Goal: Information Seeking & Learning: Find specific fact

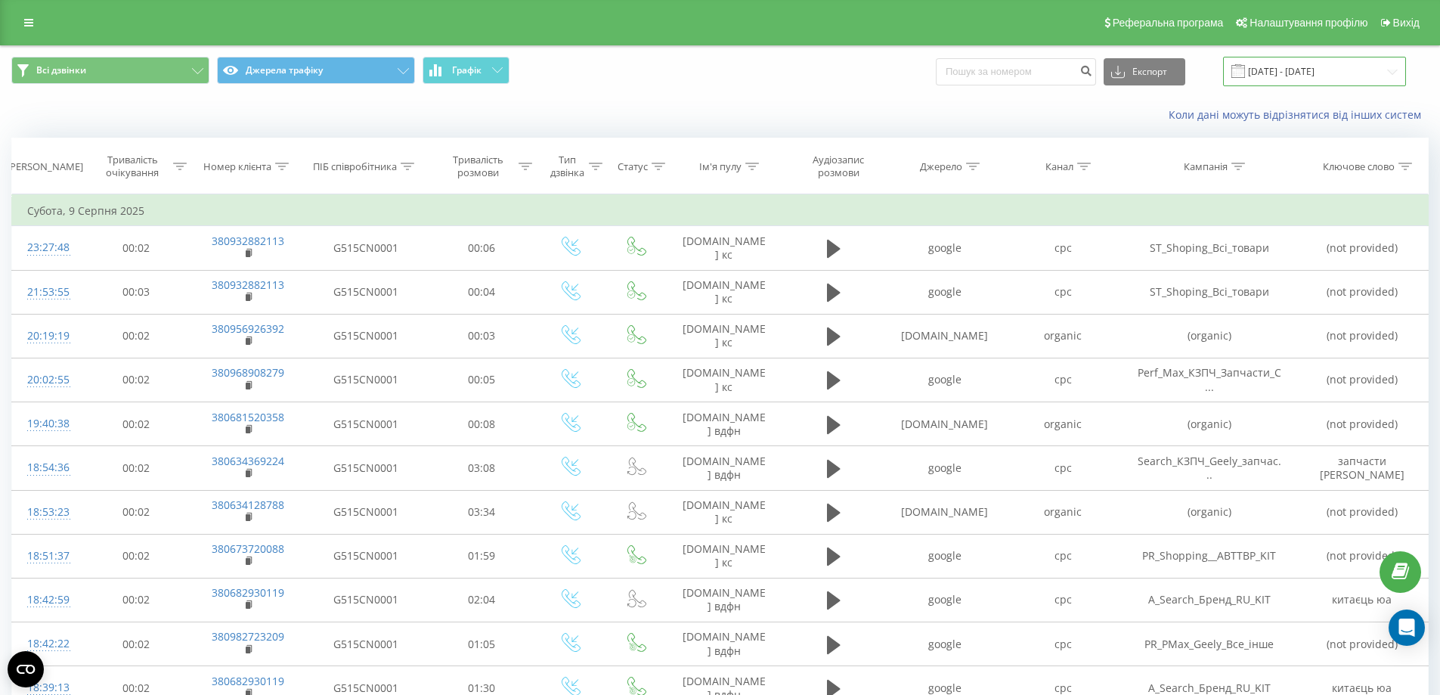
click at [1291, 66] on input "[DATE] - [DATE]" at bounding box center [1314, 71] width 183 height 29
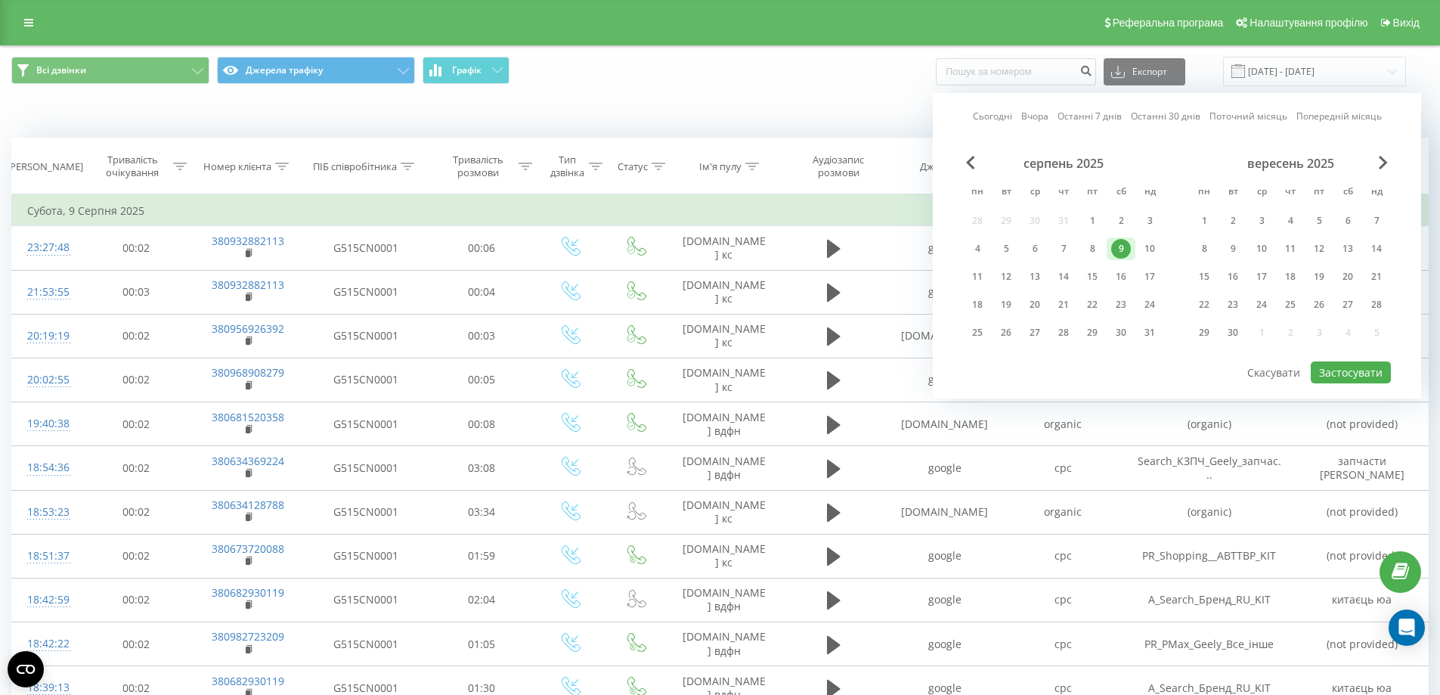
click at [999, 117] on link "Сьогодні" at bounding box center [992, 116] width 39 height 14
click at [1315, 277] on div "19" at bounding box center [1319, 277] width 20 height 20
click at [1380, 274] on div "21" at bounding box center [1377, 277] width 20 height 20
click at [1346, 376] on button "Застосувати" at bounding box center [1351, 372] width 80 height 22
type input "[DATE] - [DATE]"
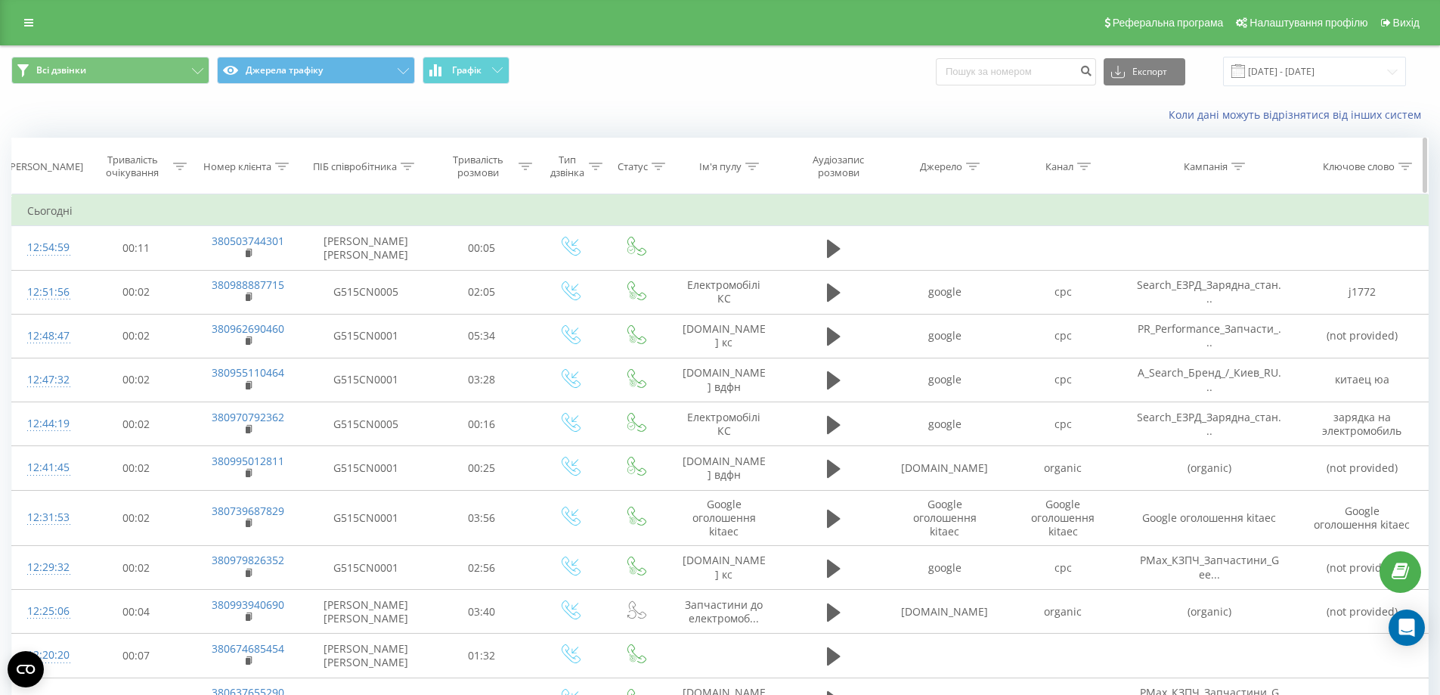
click at [278, 165] on icon at bounding box center [282, 167] width 14 height 8
click at [246, 277] on input "text" at bounding box center [247, 275] width 133 height 26
paste input "[PHONE_NUMBER]"
click at [187, 276] on input "[PHONE_NUMBER]" at bounding box center [247, 275] width 133 height 26
click button "OK" at bounding box center [280, 305] width 64 height 19
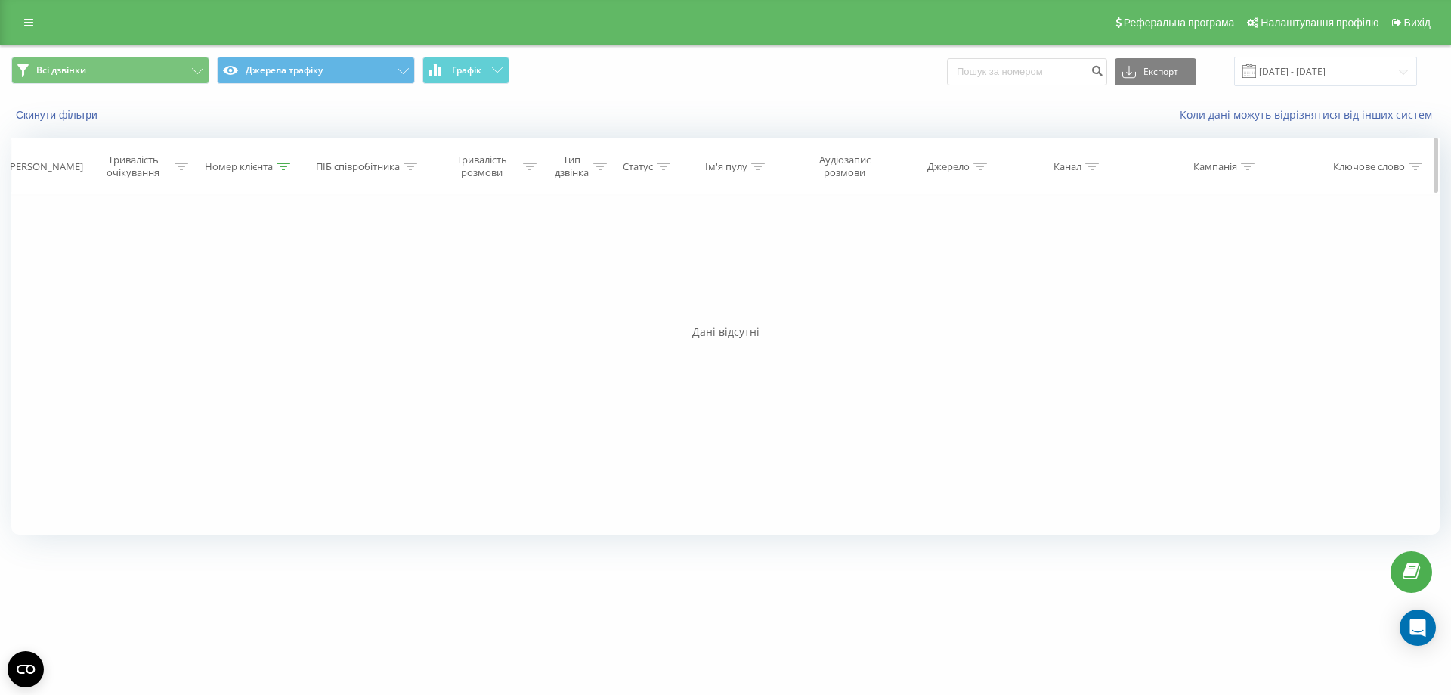
click at [280, 167] on icon at bounding box center [284, 167] width 14 height 8
click at [188, 271] on input "380978151023" at bounding box center [250, 275] width 133 height 26
click button "OK" at bounding box center [281, 305] width 64 height 19
click at [283, 163] on icon at bounding box center [284, 167] width 14 height 8
click at [188, 275] on input "80978151023" at bounding box center [250, 275] width 133 height 26
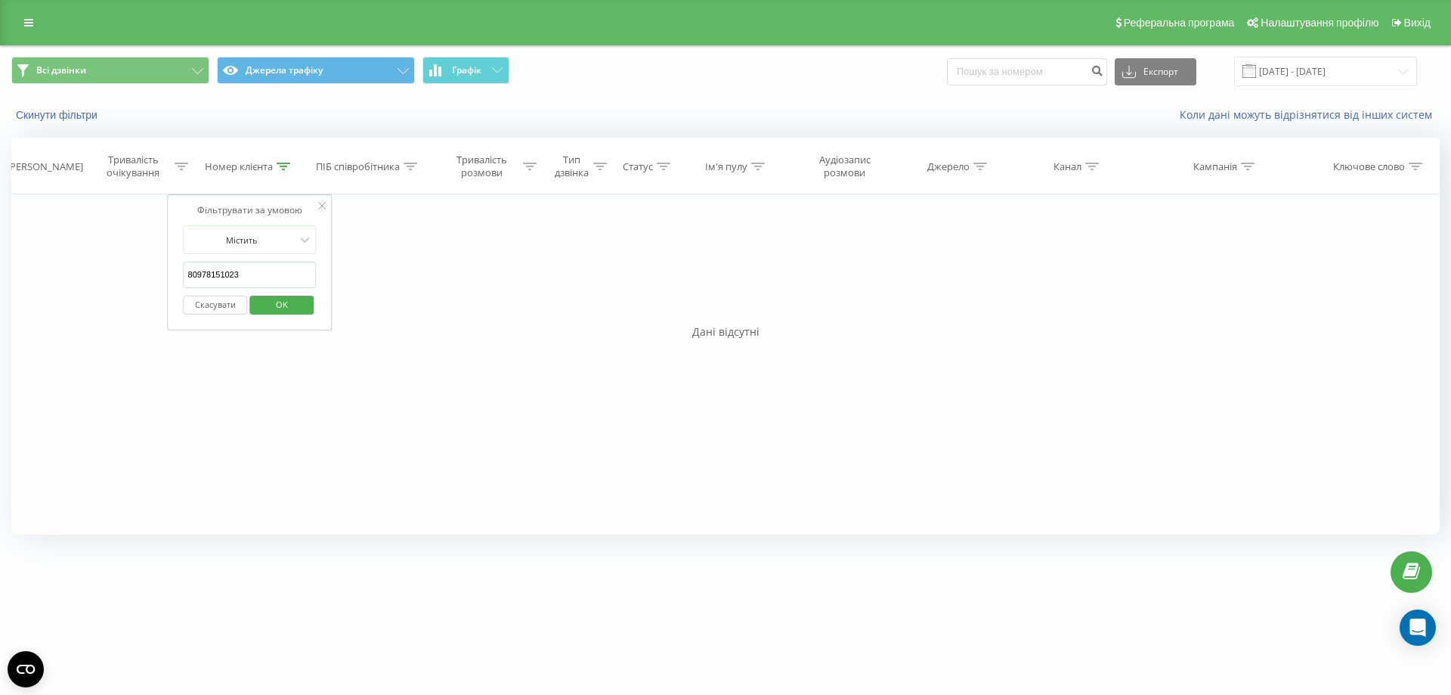
type input "0978151023"
click button "OK" at bounding box center [281, 305] width 64 height 19
click at [1307, 75] on input "[DATE] - [DATE]" at bounding box center [1325, 71] width 183 height 29
click at [1299, 69] on input "[DATE] - [DATE]" at bounding box center [1325, 71] width 183 height 29
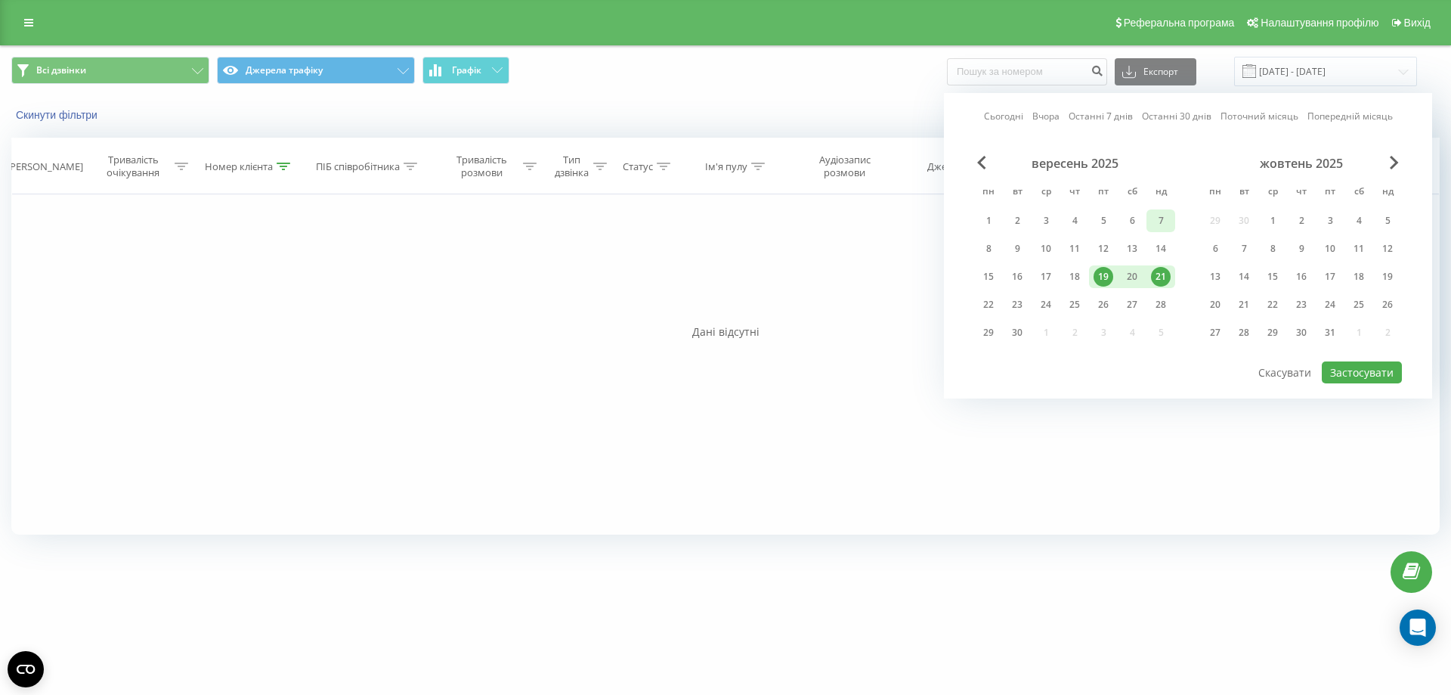
click at [1157, 217] on div "7" at bounding box center [1161, 221] width 20 height 20
click at [1163, 275] on div "21" at bounding box center [1161, 277] width 20 height 20
click at [1362, 373] on button "Застосувати" at bounding box center [1362, 372] width 80 height 22
type input "[DATE] - [DATE]"
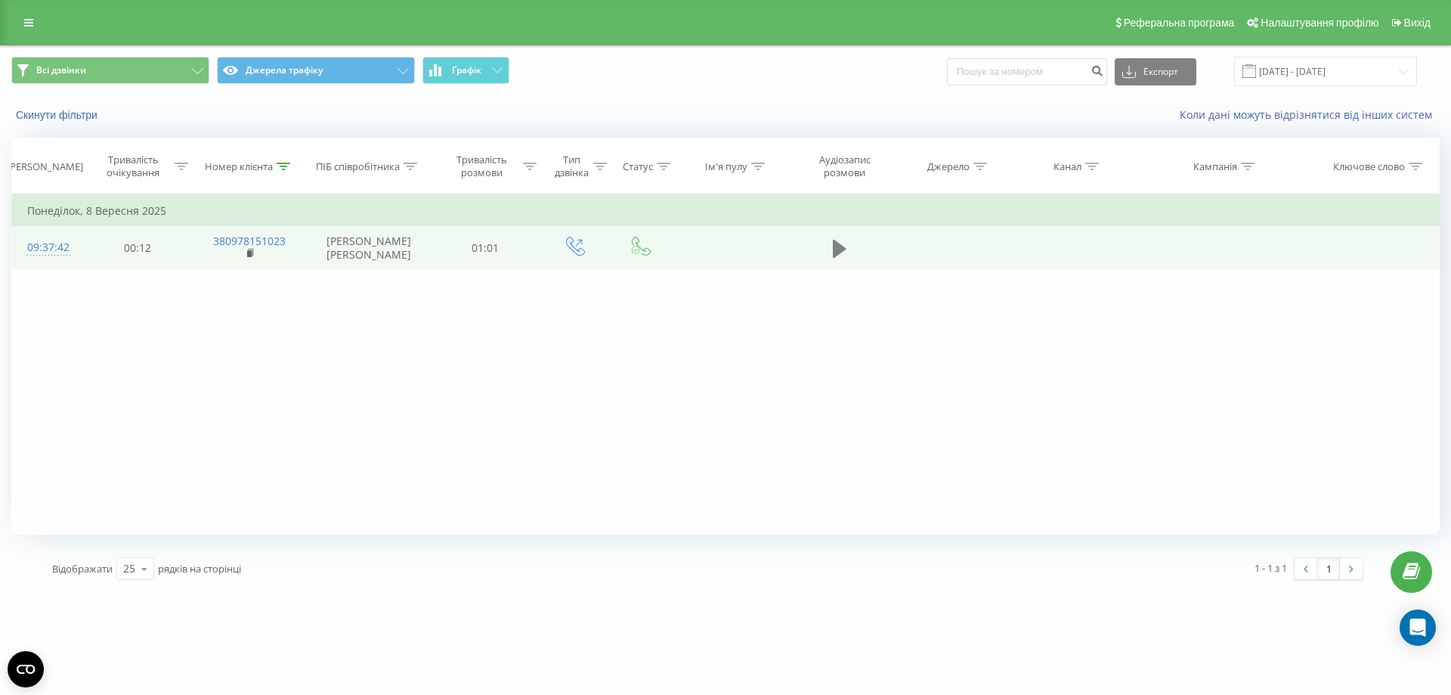
click at [836, 252] on icon at bounding box center [840, 249] width 14 height 18
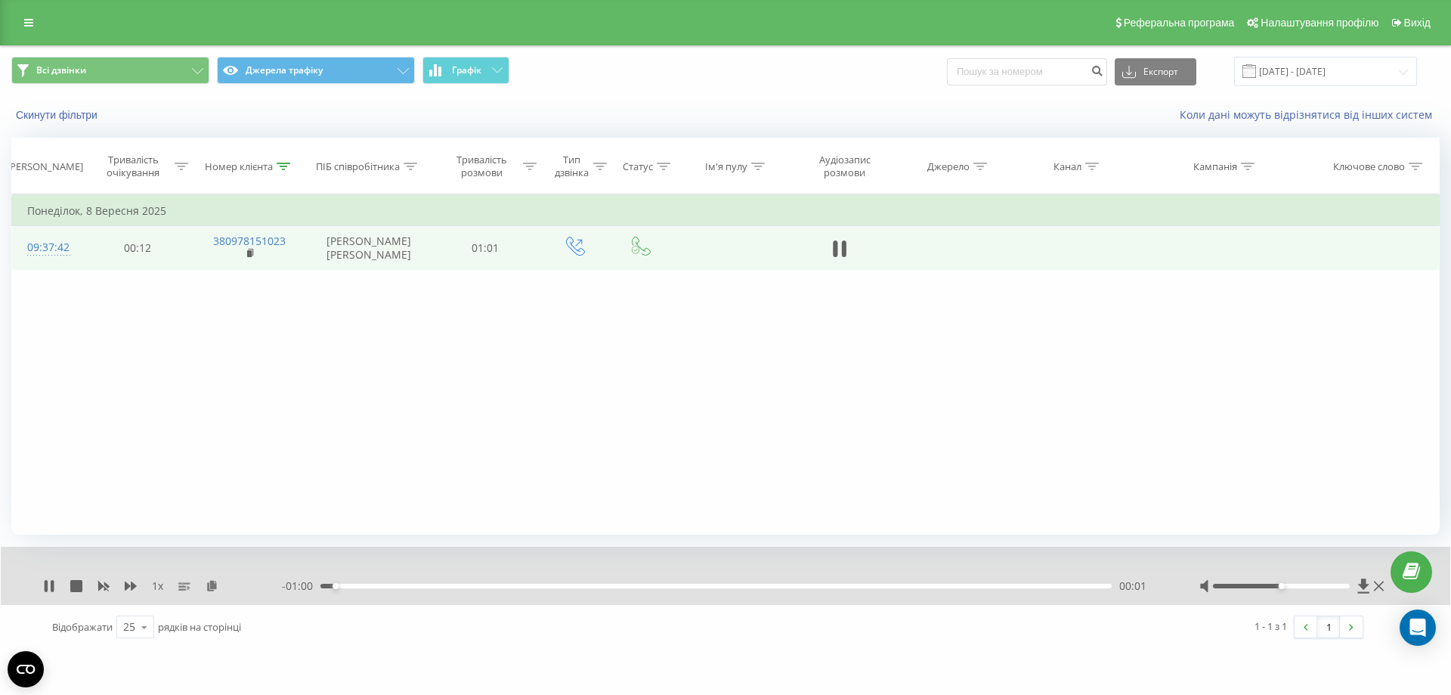
click at [389, 587] on div "00:01" at bounding box center [716, 586] width 791 height 5
click at [282, 166] on icon at bounding box center [284, 167] width 14 height 8
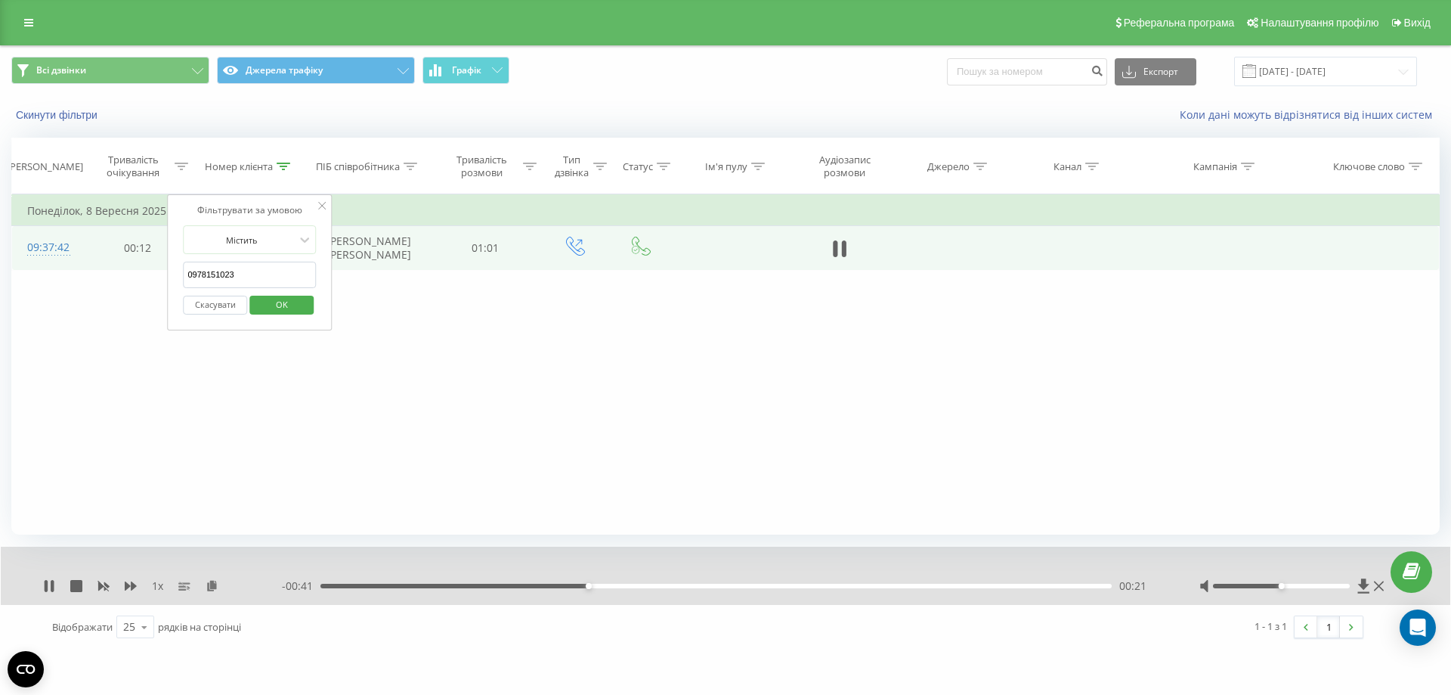
click at [233, 277] on input "0978151023" at bounding box center [249, 275] width 133 height 26
paste input "[PHONE_NUMBER]"
click at [188, 276] on input "[PHONE_NUMBER]" at bounding box center [249, 275] width 133 height 26
click button "OK" at bounding box center [281, 305] width 64 height 19
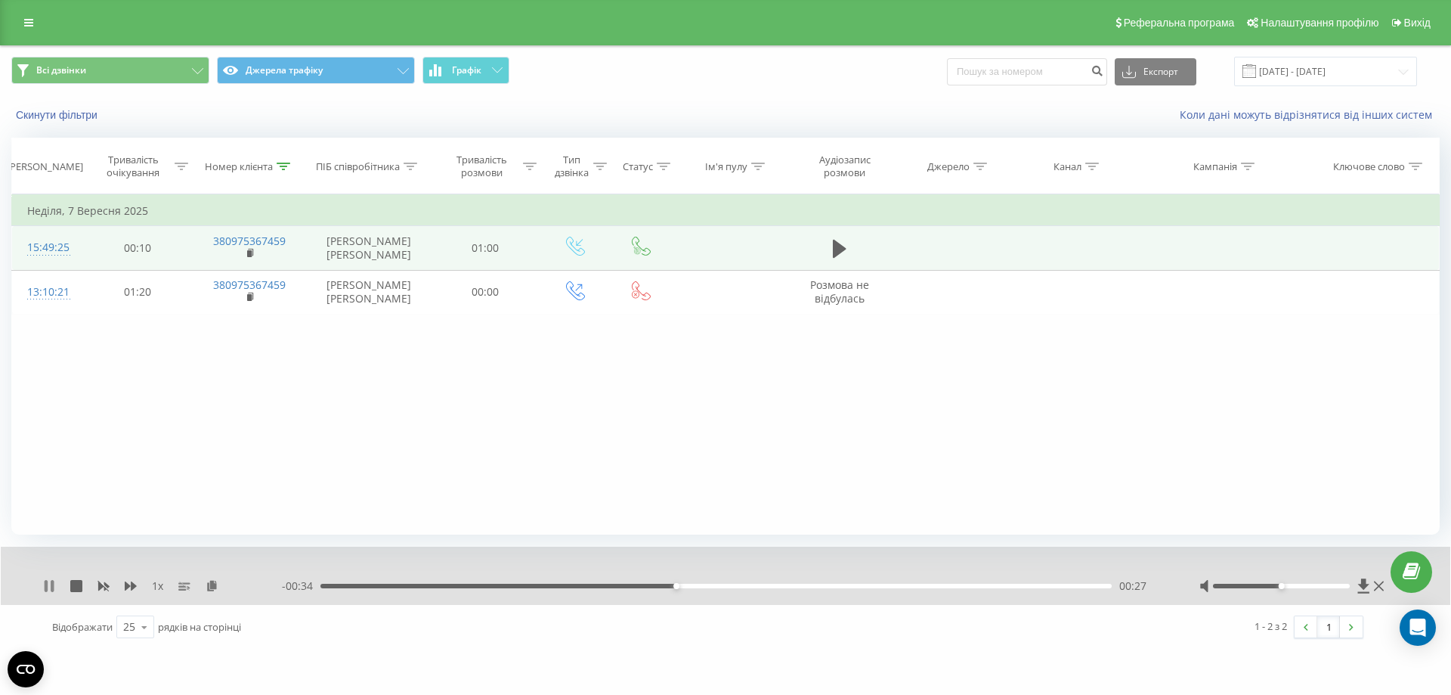
click at [47, 584] on icon at bounding box center [46, 586] width 3 height 12
click at [840, 247] on icon at bounding box center [840, 249] width 14 height 18
click at [342, 585] on div "00:00" at bounding box center [716, 586] width 791 height 5
click at [360, 584] on div "00:02" at bounding box center [716, 586] width 791 height 5
click at [401, 585] on div "00:05" at bounding box center [716, 586] width 791 height 5
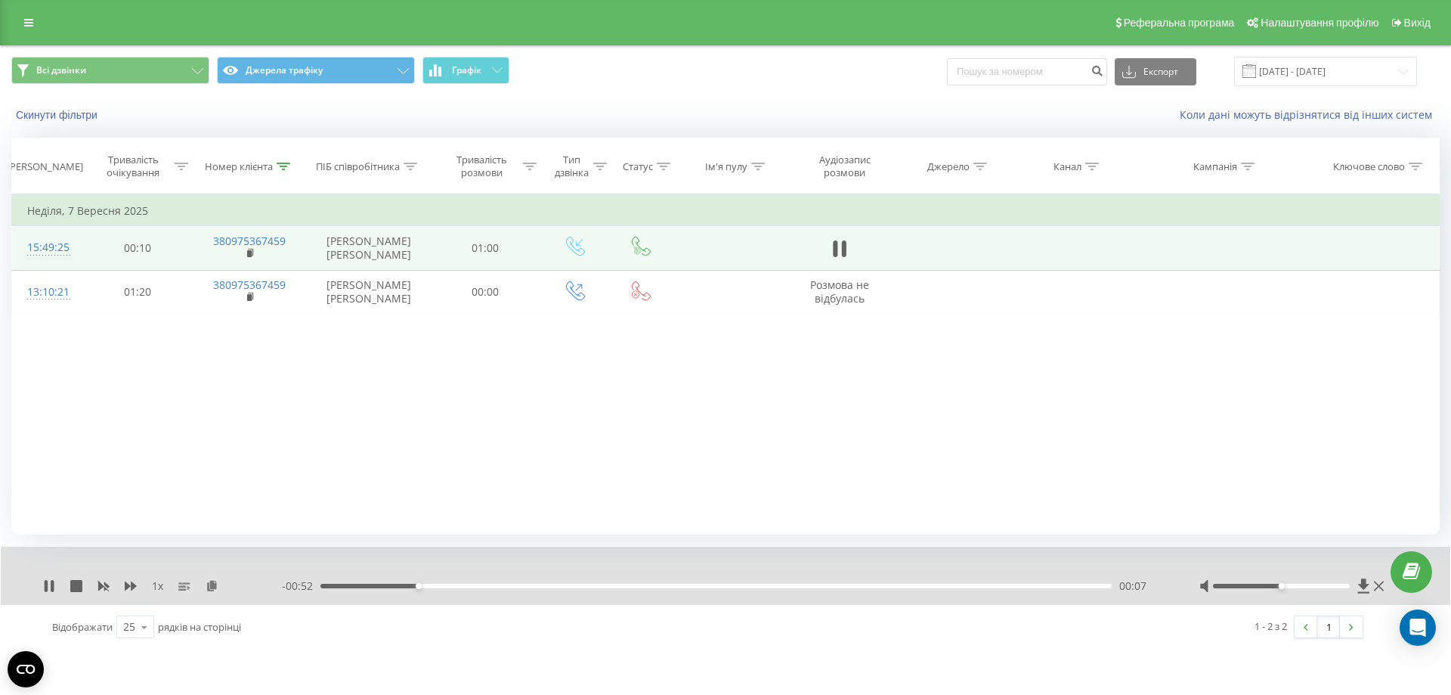
click at [444, 586] on div "00:07" at bounding box center [716, 586] width 791 height 5
click at [539, 584] on div "00:13" at bounding box center [716, 586] width 791 height 5
click at [602, 587] on div "00:21" at bounding box center [716, 586] width 791 height 5
click at [669, 584] on div "00:26" at bounding box center [716, 586] width 791 height 5
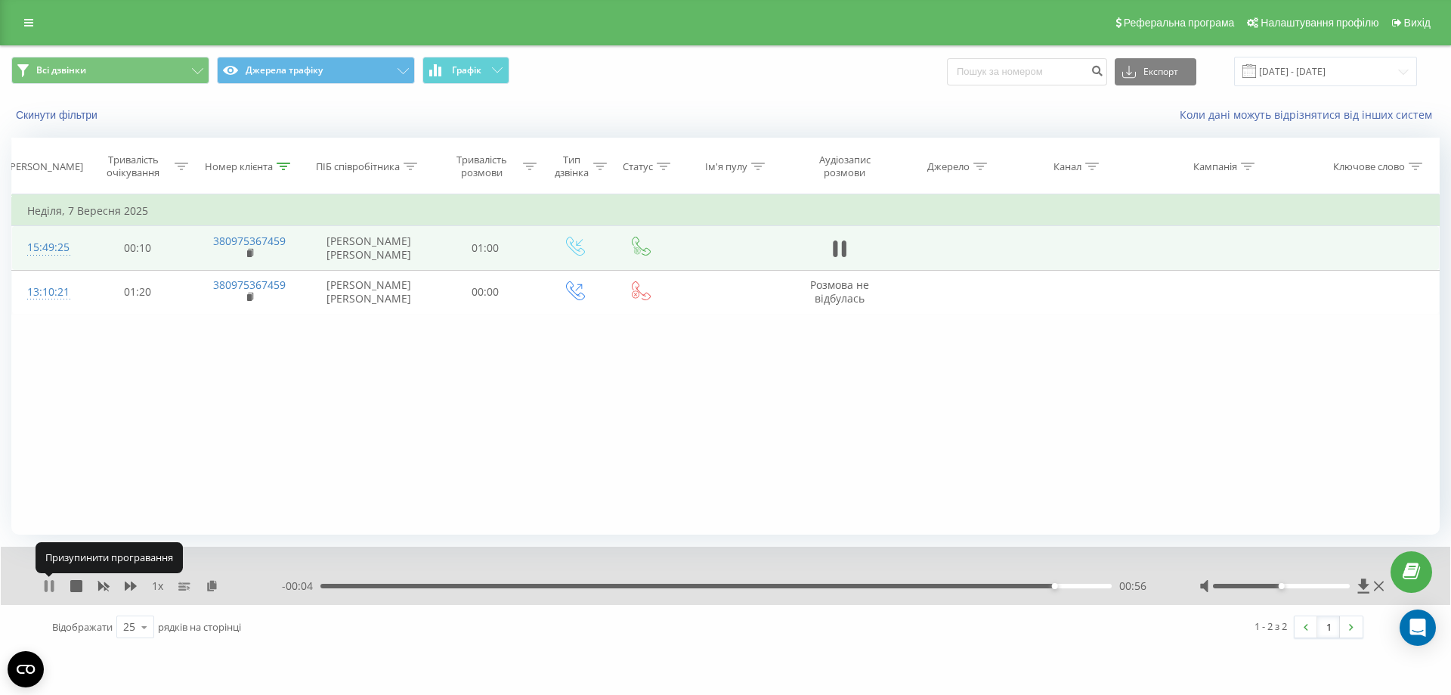
click at [46, 586] on icon at bounding box center [46, 586] width 3 height 12
click at [283, 166] on icon at bounding box center [284, 167] width 14 height 8
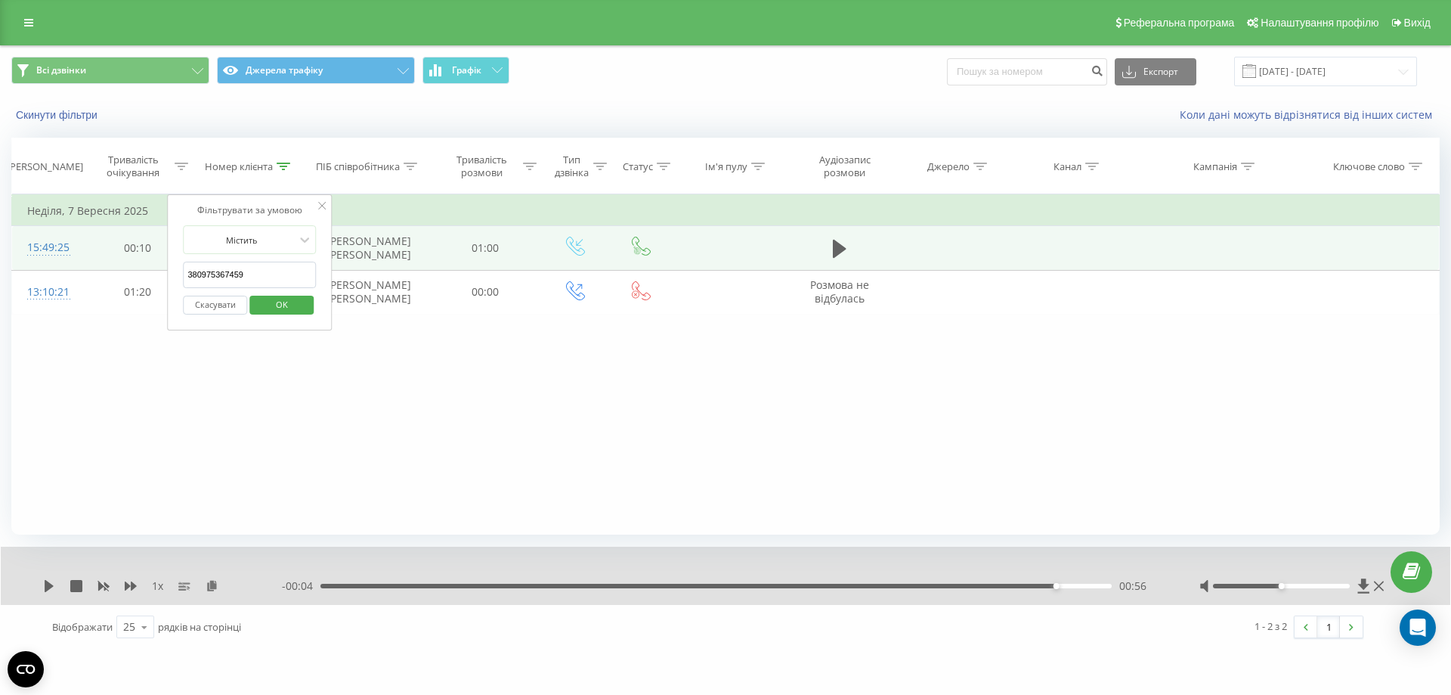
click at [267, 271] on input "380975367459" at bounding box center [249, 275] width 133 height 26
drag, startPoint x: 265, startPoint y: 271, endPoint x: 156, endPoint y: 267, distance: 108.9
click at [156, 270] on table "Фільтрувати за умовою Дорівнює Скасувати OK Фільтрувати за умовою Містить 38097…" at bounding box center [725, 254] width 1429 height 120
paste input "[PHONE_NUMBER]"
click button "OK" at bounding box center [281, 305] width 64 height 19
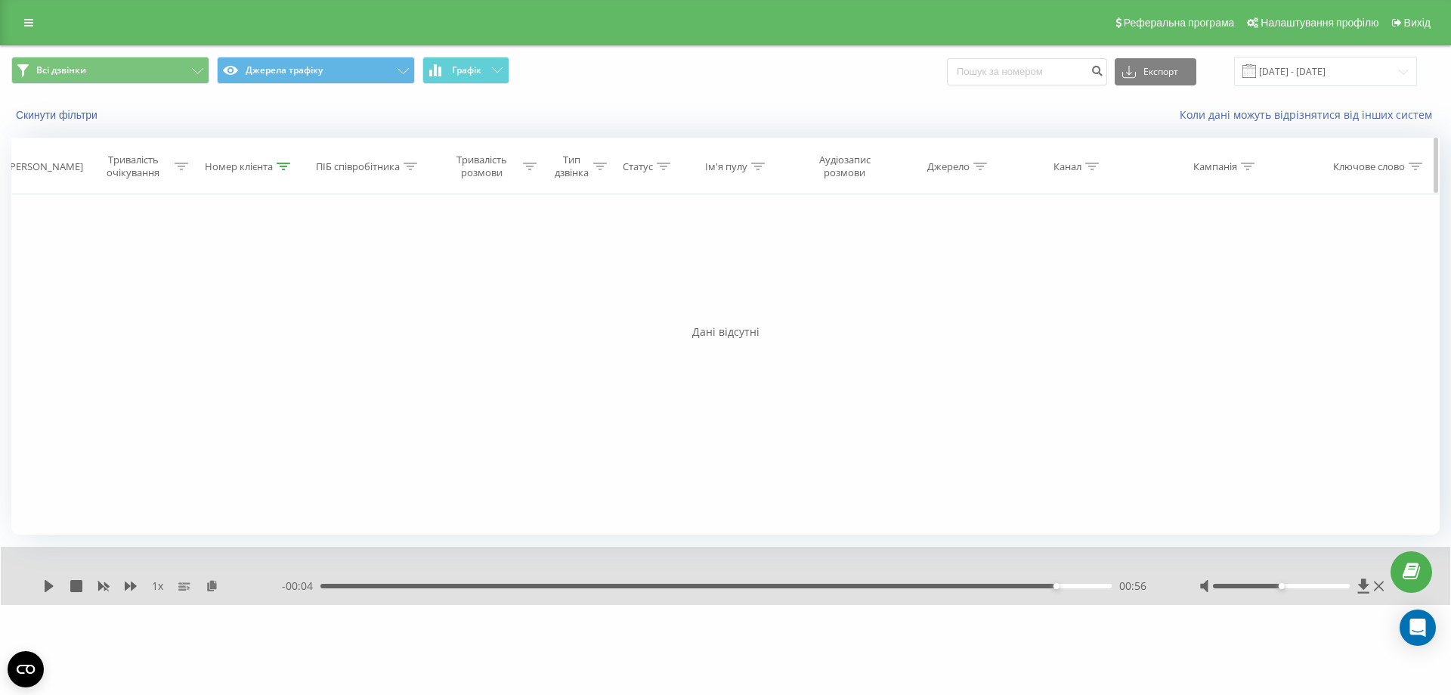
click at [280, 166] on icon at bounding box center [284, 167] width 14 height 8
click at [188, 276] on input "[PHONE_NUMBER]" at bounding box center [250, 275] width 133 height 26
type input "380987987758"
click button "OK" at bounding box center [281, 305] width 64 height 19
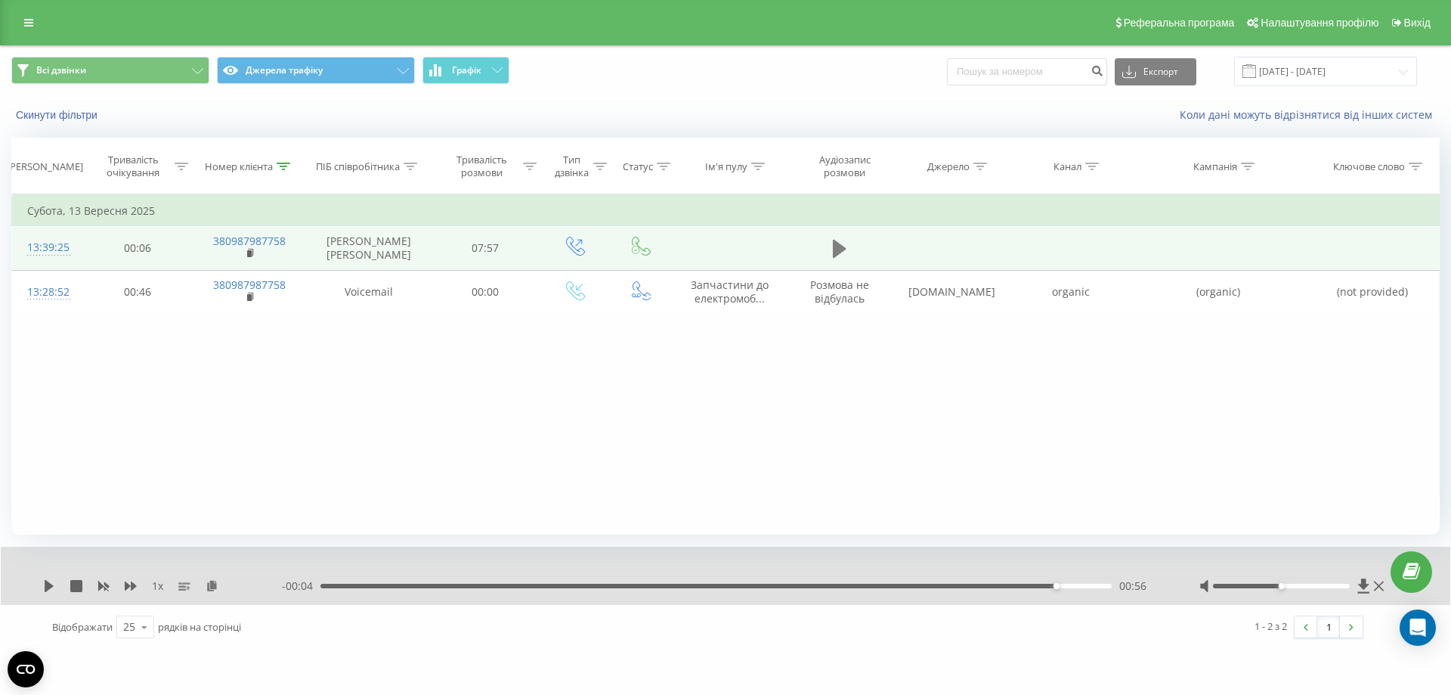
click at [835, 252] on icon at bounding box center [840, 249] width 14 height 18
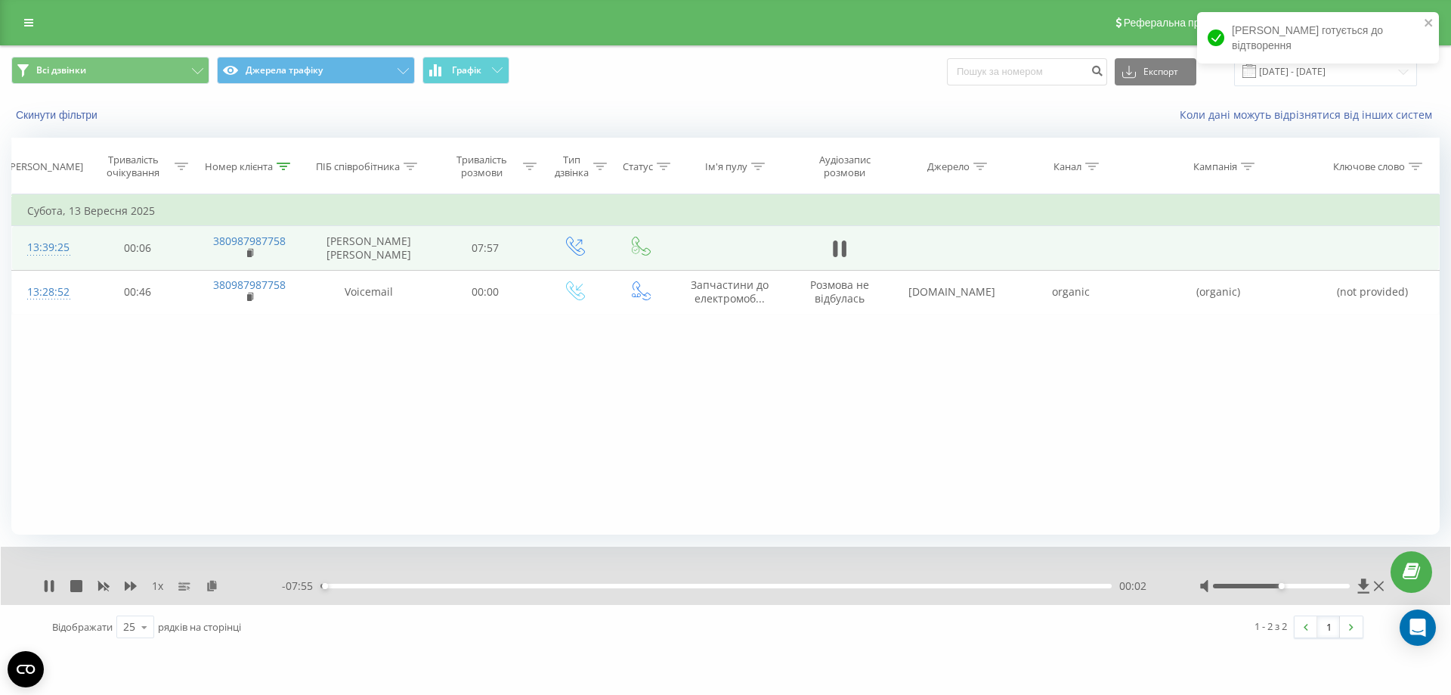
click at [357, 586] on div "00:02" at bounding box center [716, 586] width 791 height 5
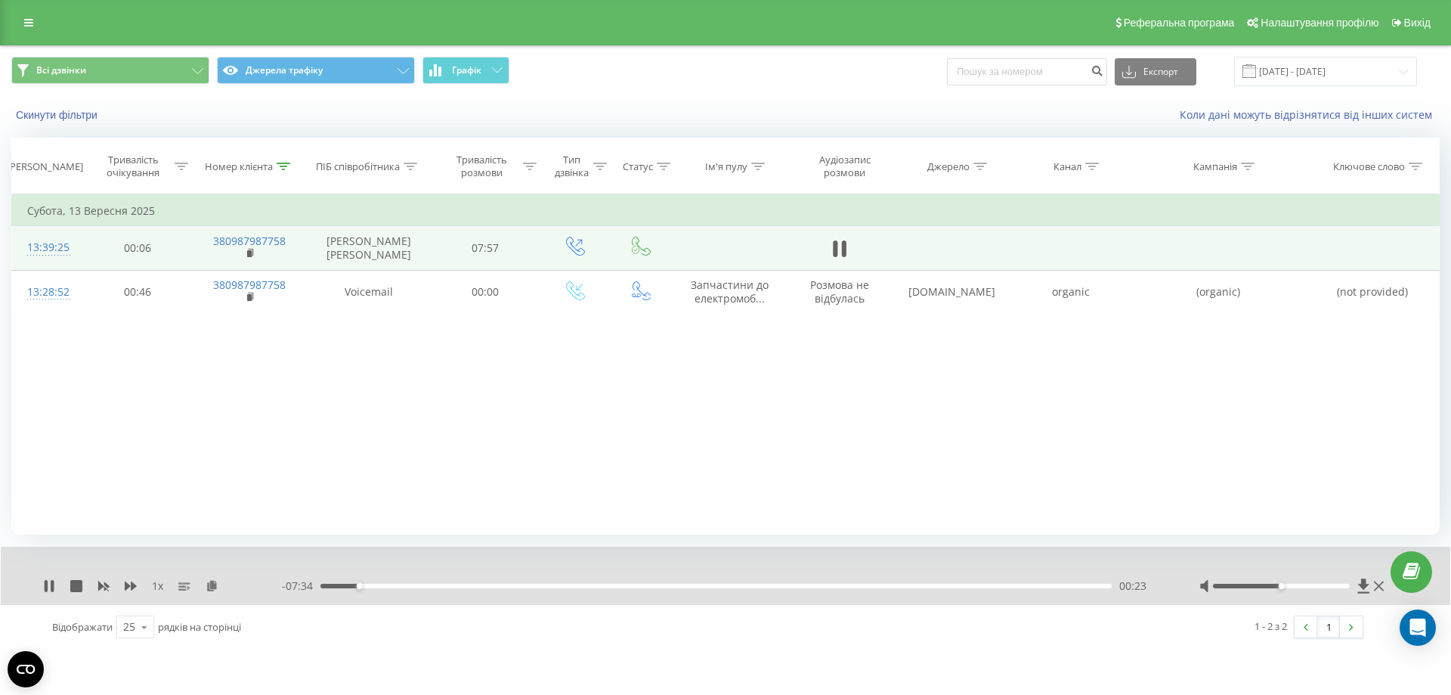
click at [392, 585] on div "00:23" at bounding box center [716, 586] width 791 height 5
click at [423, 583] on div "- 07:13 00:44 00:44" at bounding box center [722, 585] width 880 height 15
click at [427, 587] on div "00:45" at bounding box center [716, 586] width 791 height 5
click at [494, 586] on div "01:06" at bounding box center [716, 586] width 791 height 5
click at [602, 587] on div "02:10" at bounding box center [716, 586] width 791 height 5
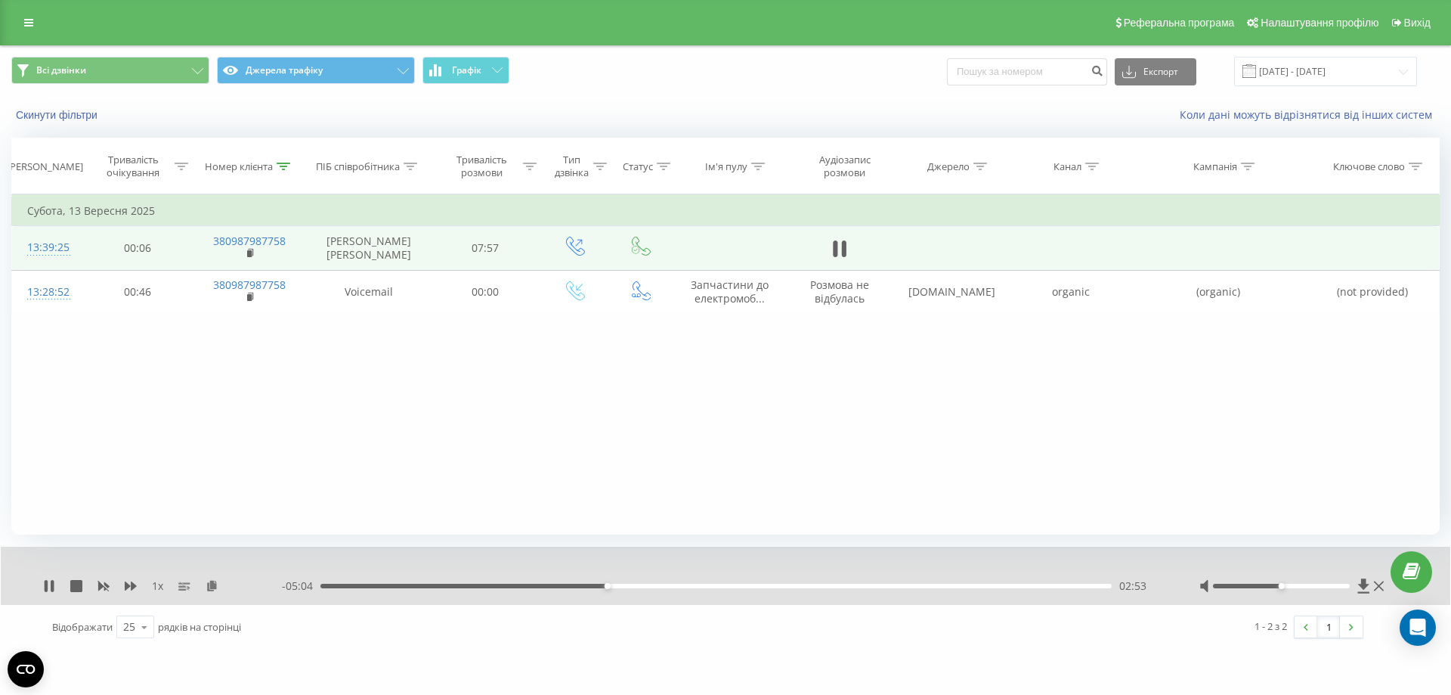
click at [649, 587] on div "02:53" at bounding box center [716, 586] width 791 height 5
click at [702, 585] on div "03:50" at bounding box center [716, 586] width 791 height 5
click at [756, 586] on div "04:23" at bounding box center [716, 586] width 791 height 5
click at [819, 585] on div "04:27" at bounding box center [716, 586] width 791 height 5
click at [902, 584] on div "05:51" at bounding box center [716, 586] width 791 height 5
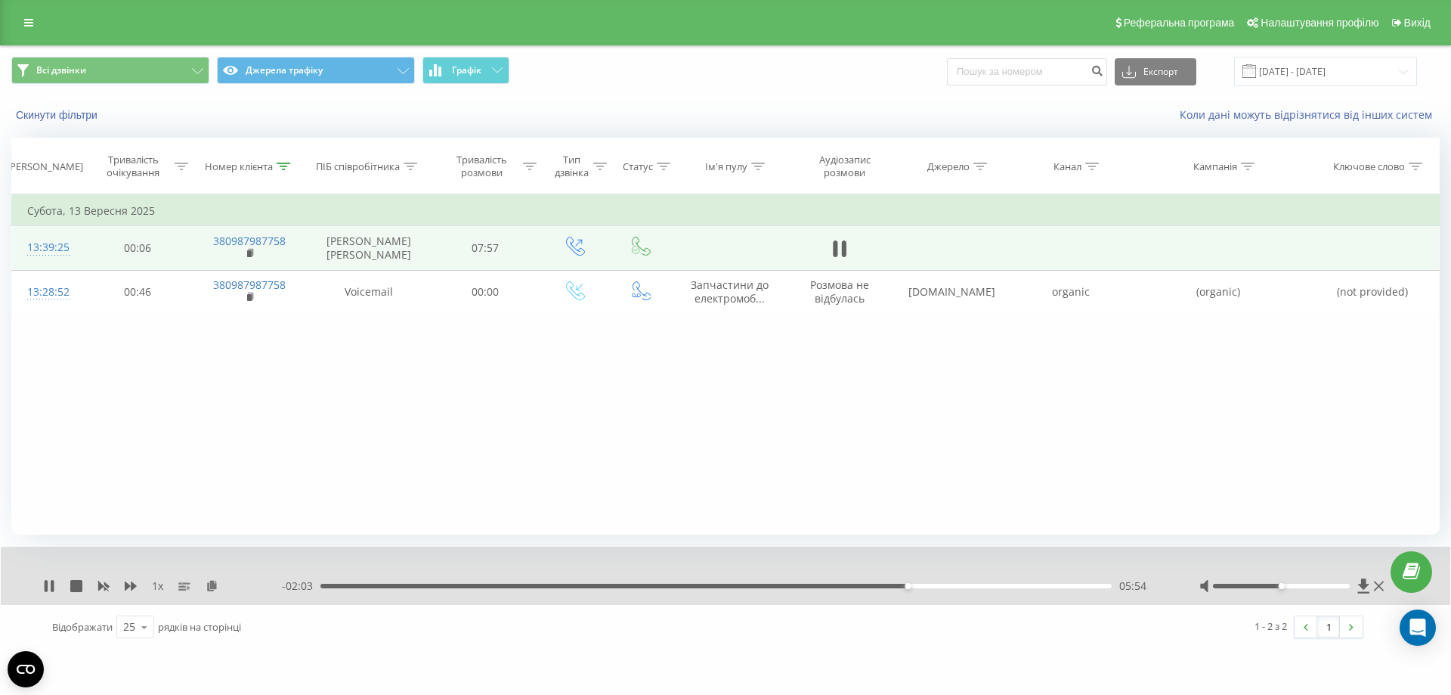
click at [966, 586] on div "05:54" at bounding box center [716, 586] width 791 height 5
click at [834, 242] on icon at bounding box center [836, 248] width 5 height 17
